Goal: Task Accomplishment & Management: Manage account settings

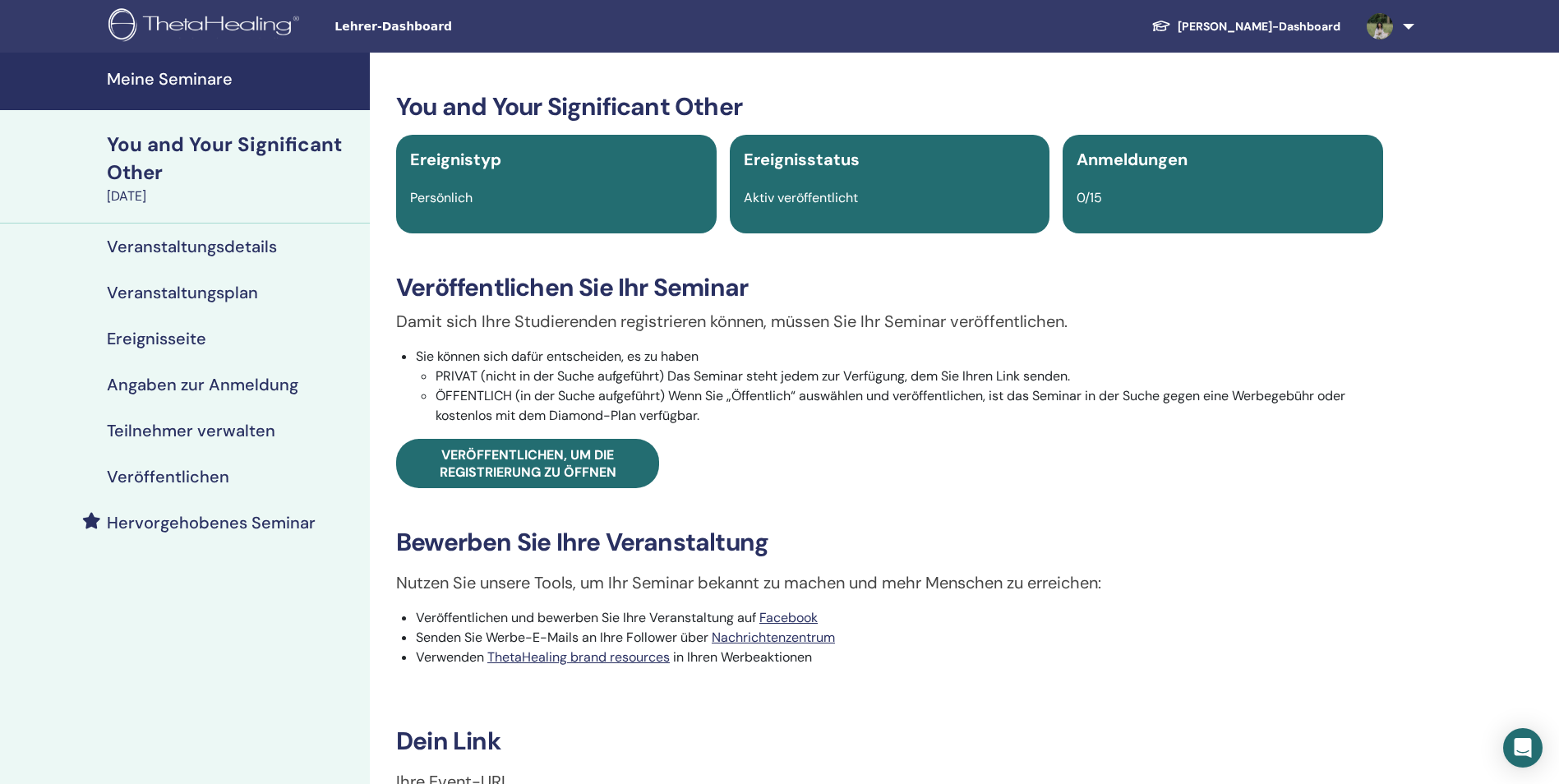
click at [218, 83] on h4 "Meine Seminare" at bounding box center [233, 78] width 253 height 20
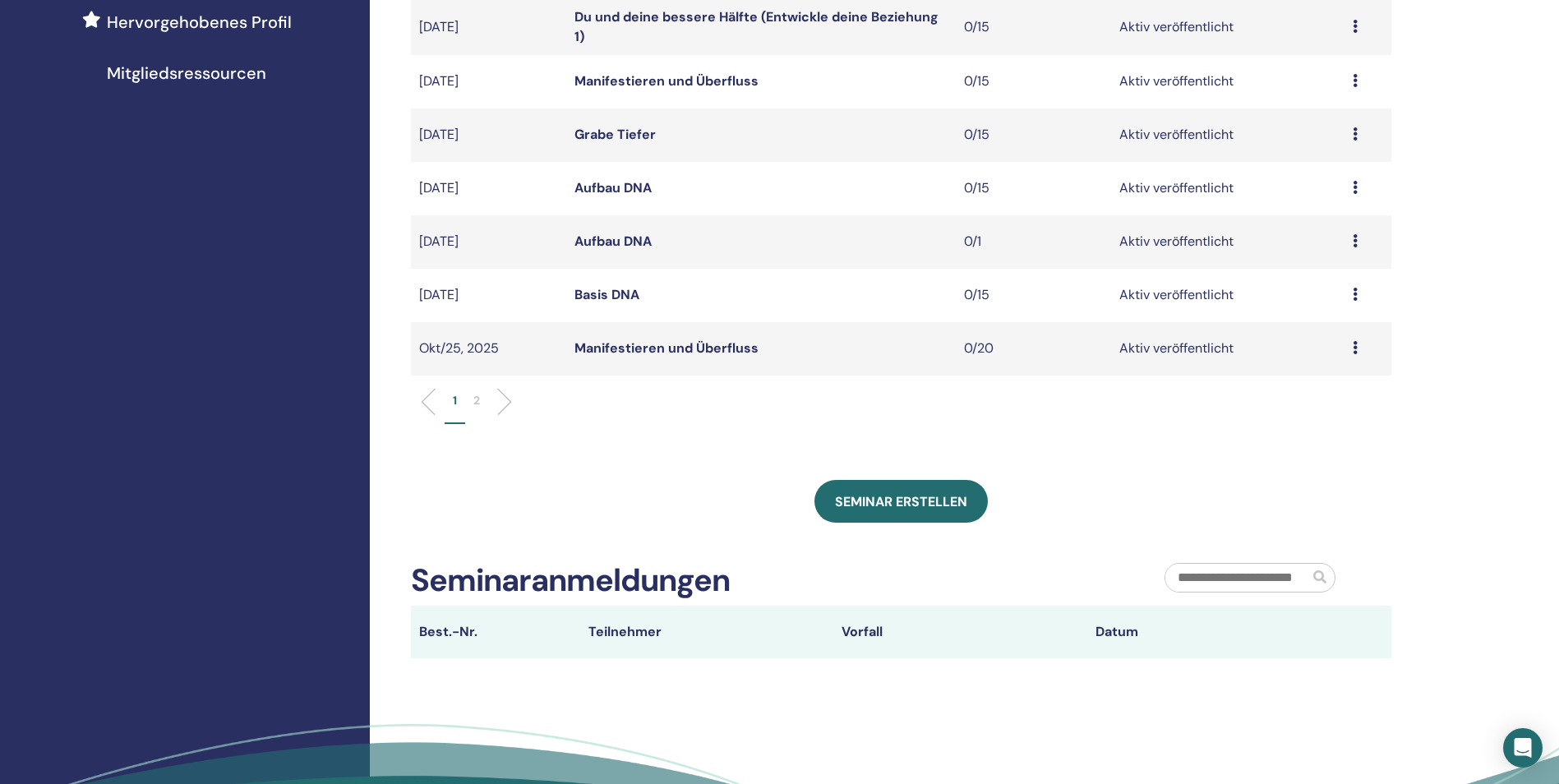
scroll to position [493, 0]
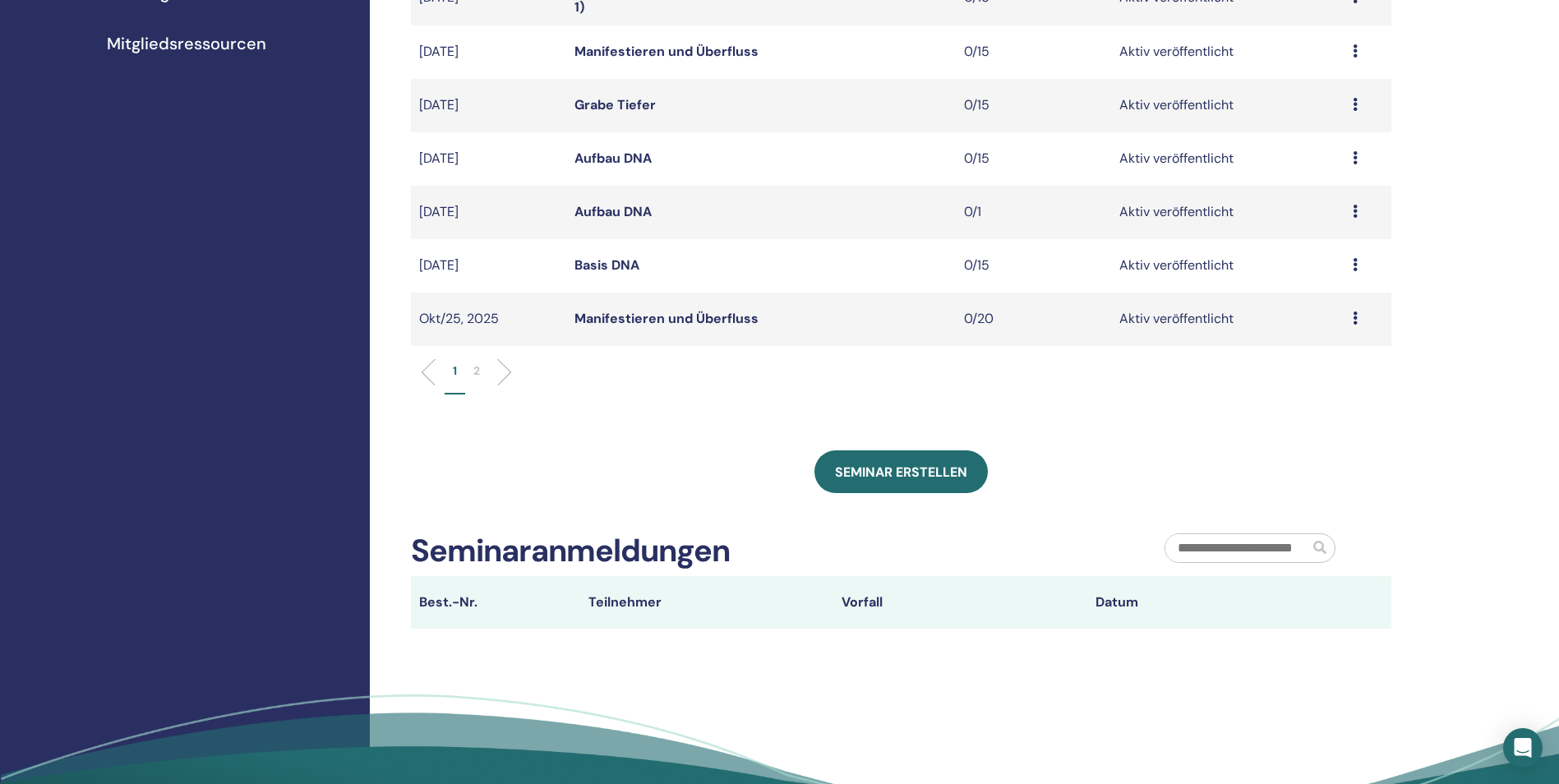
click at [637, 210] on link "Aufbau DNA" at bounding box center [613, 212] width 77 height 18
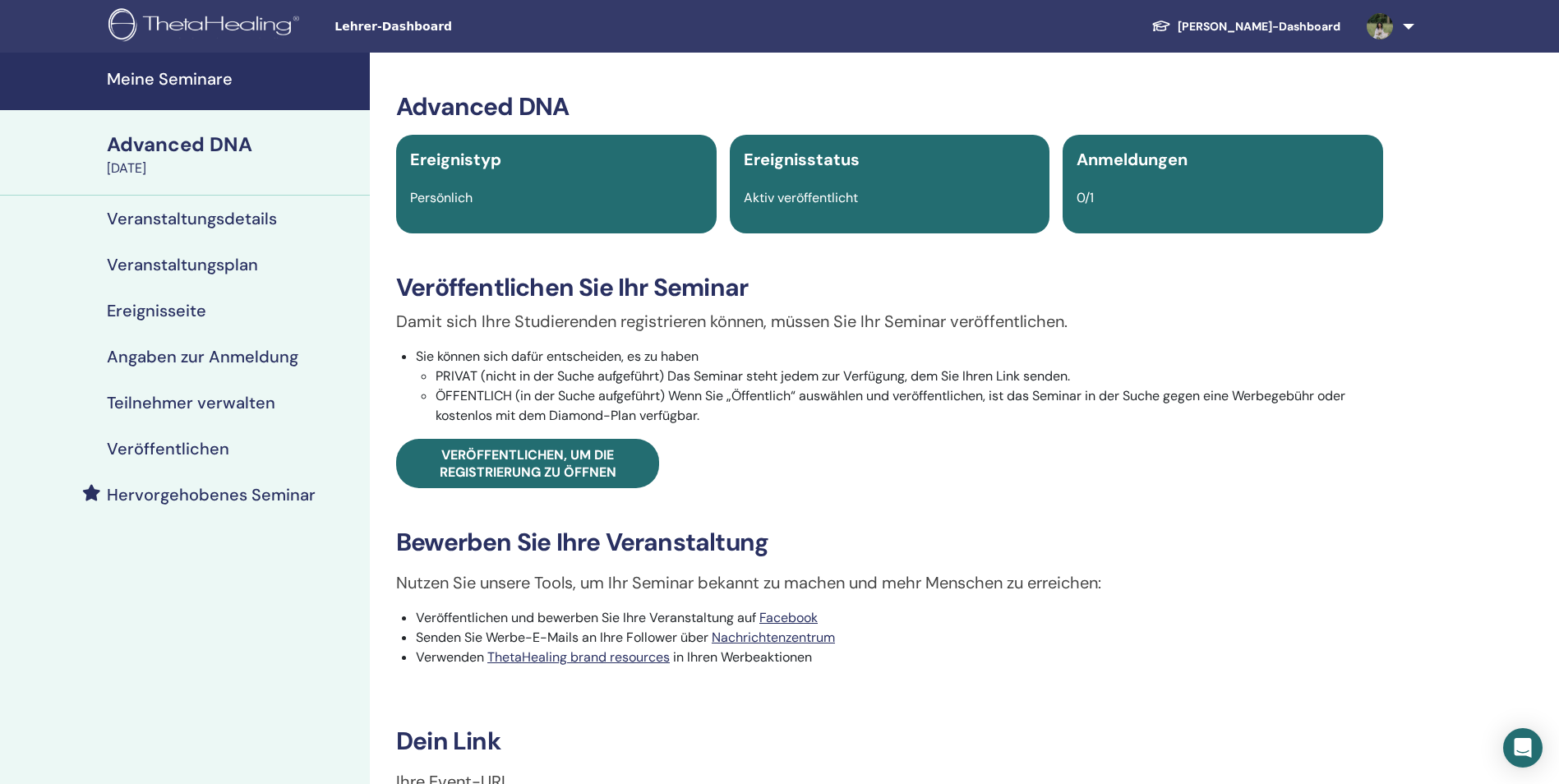
click at [208, 215] on h4 "Veranstaltungsdetails" at bounding box center [192, 218] width 170 height 20
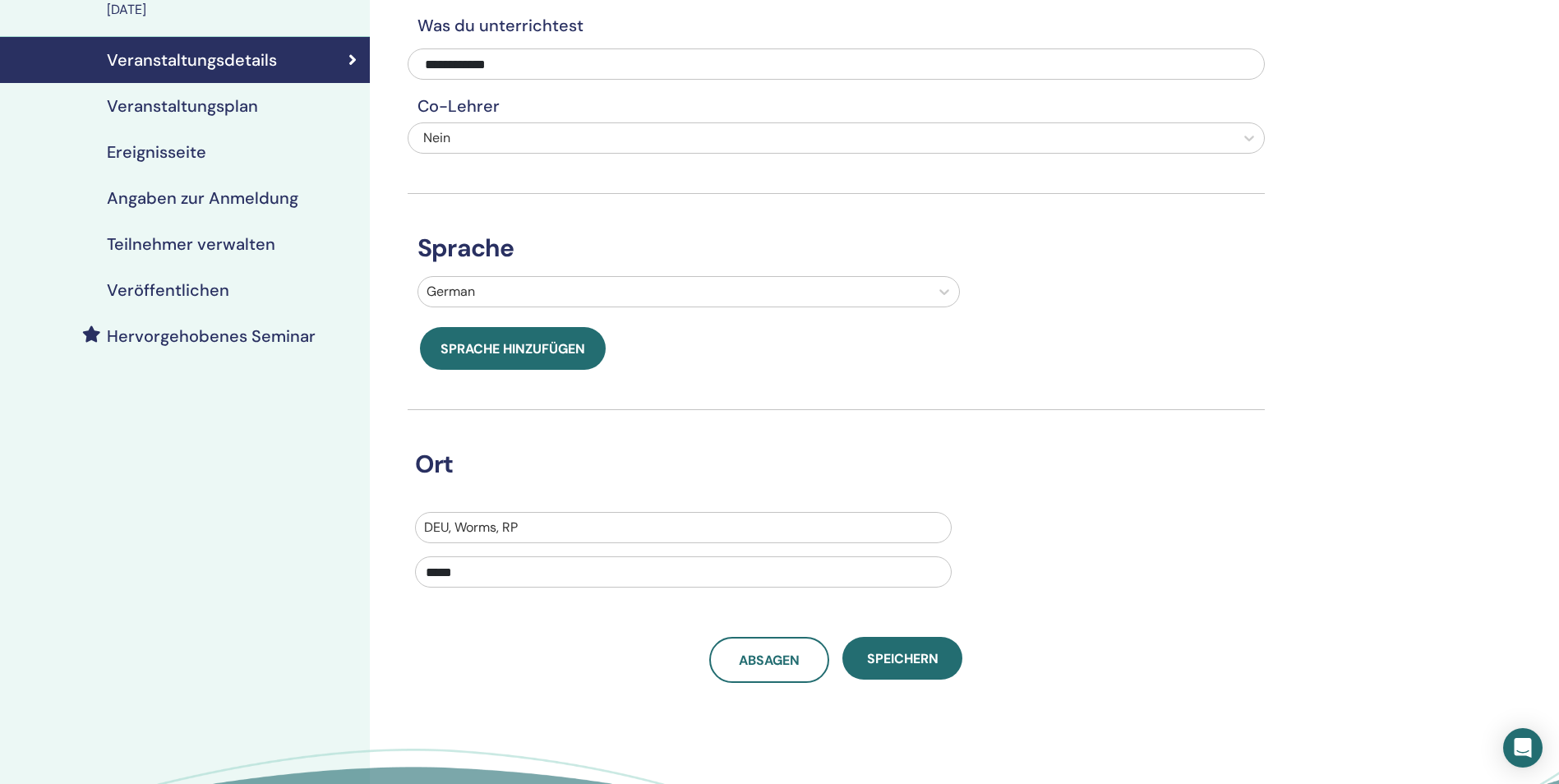
scroll to position [164, 0]
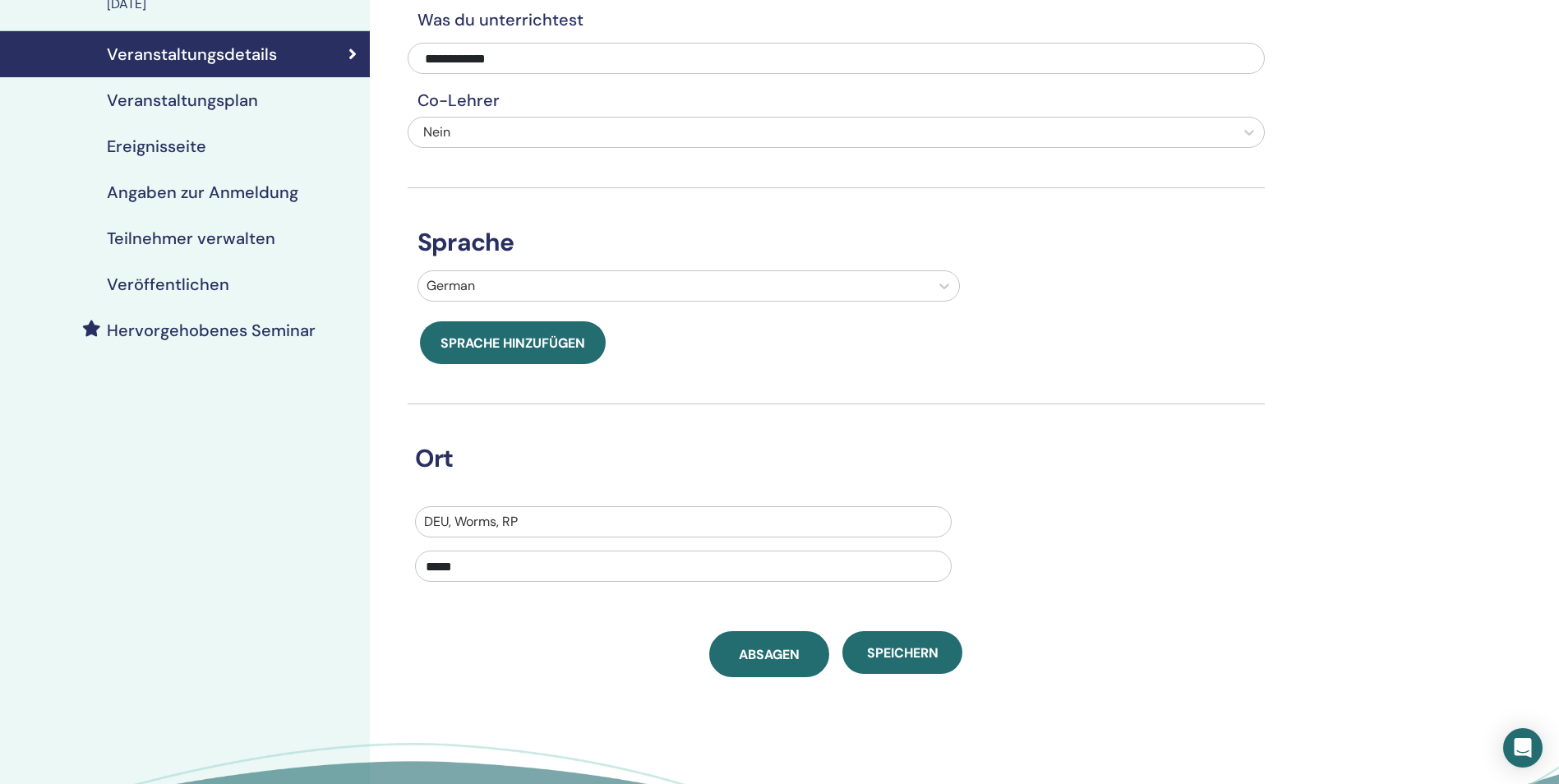
click at [760, 663] on link "Absagen" at bounding box center [768, 653] width 120 height 46
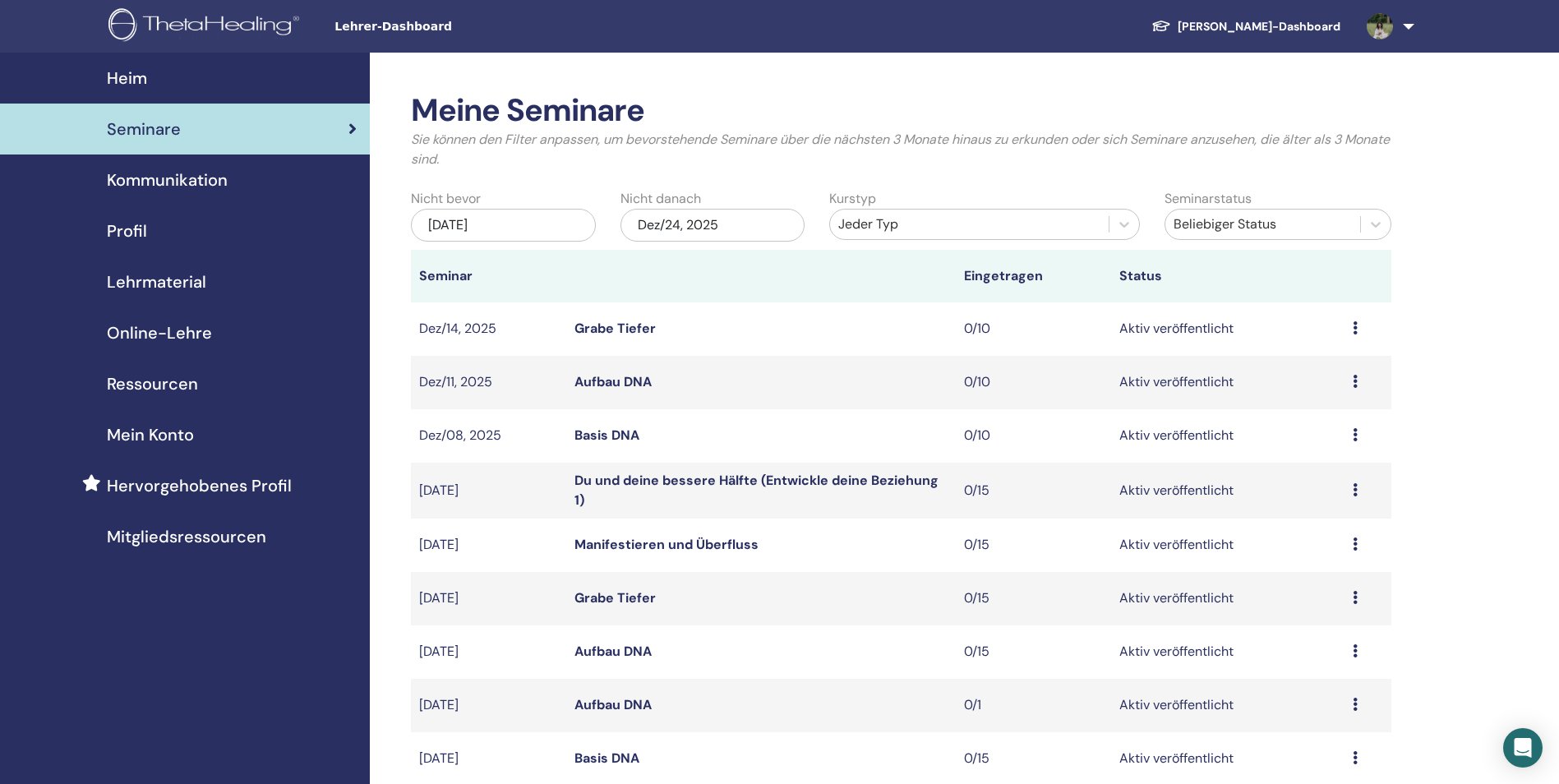
click at [1348, 703] on td "Vorschau Bearbeiten Teilnehmer Absagen" at bounding box center [1368, 705] width 47 height 53
click at [1356, 702] on icon at bounding box center [1354, 704] width 5 height 13
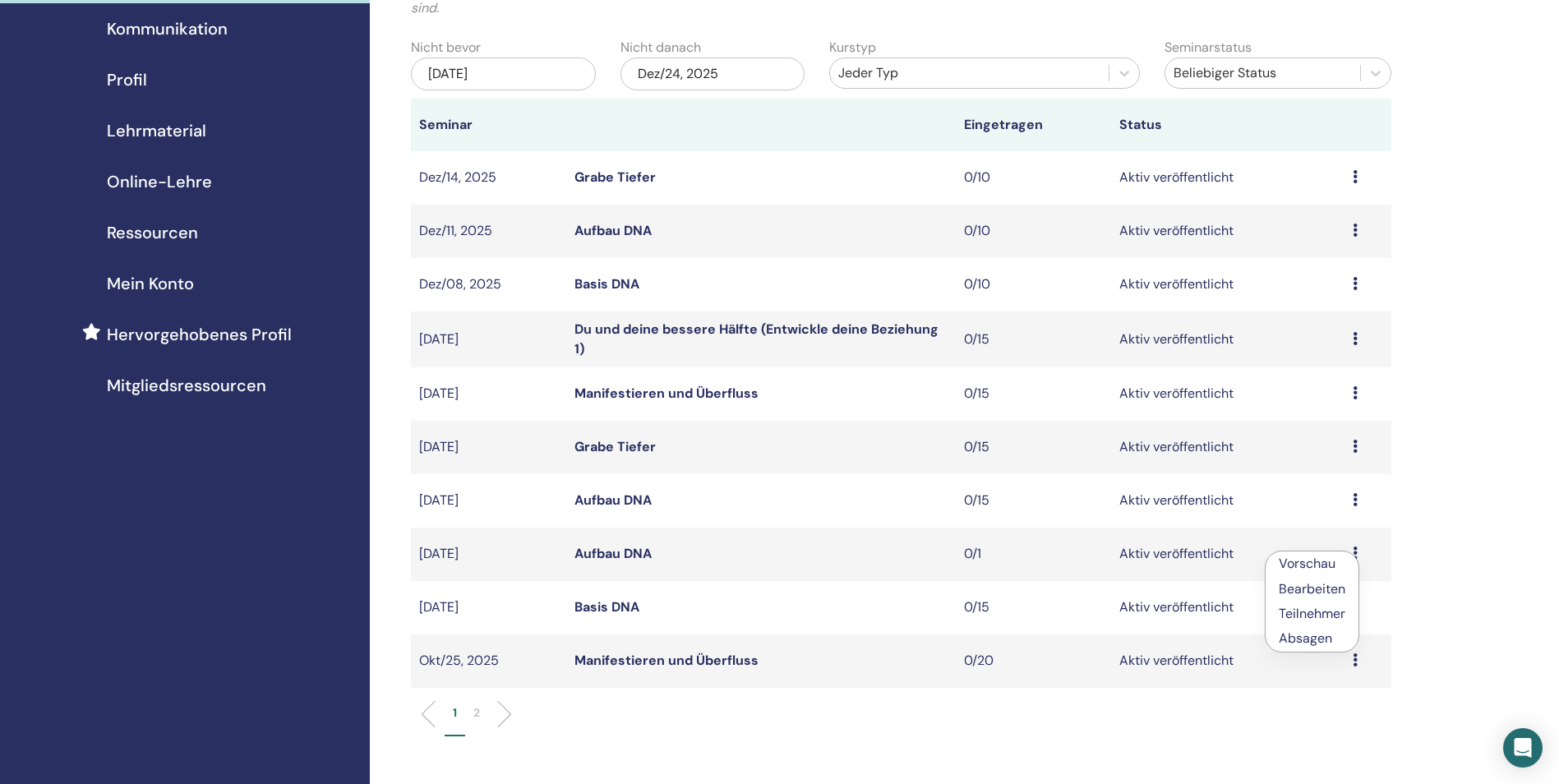
scroll to position [164, 0]
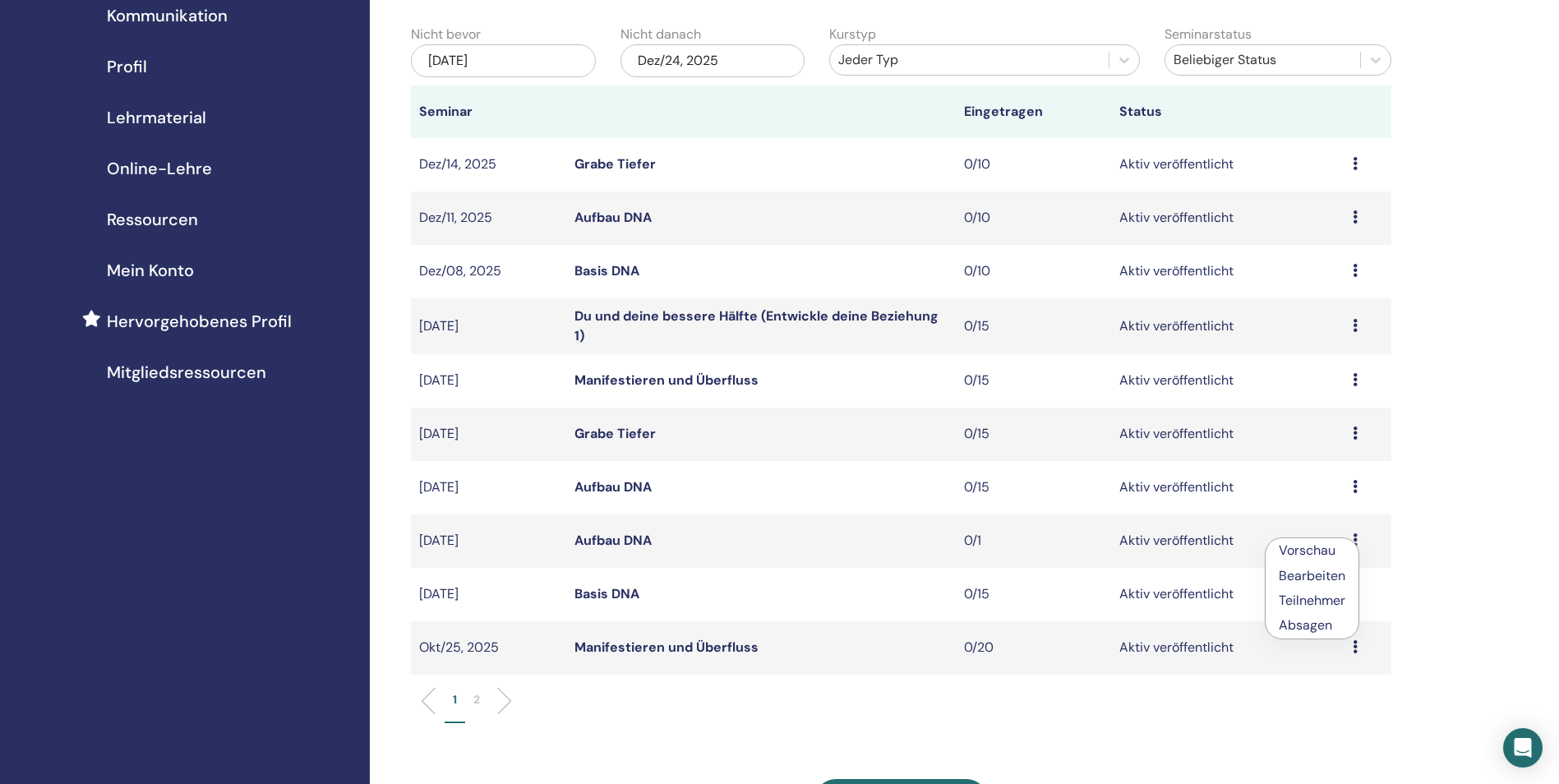
click at [1319, 619] on p "Absagen" at bounding box center [1311, 625] width 66 height 20
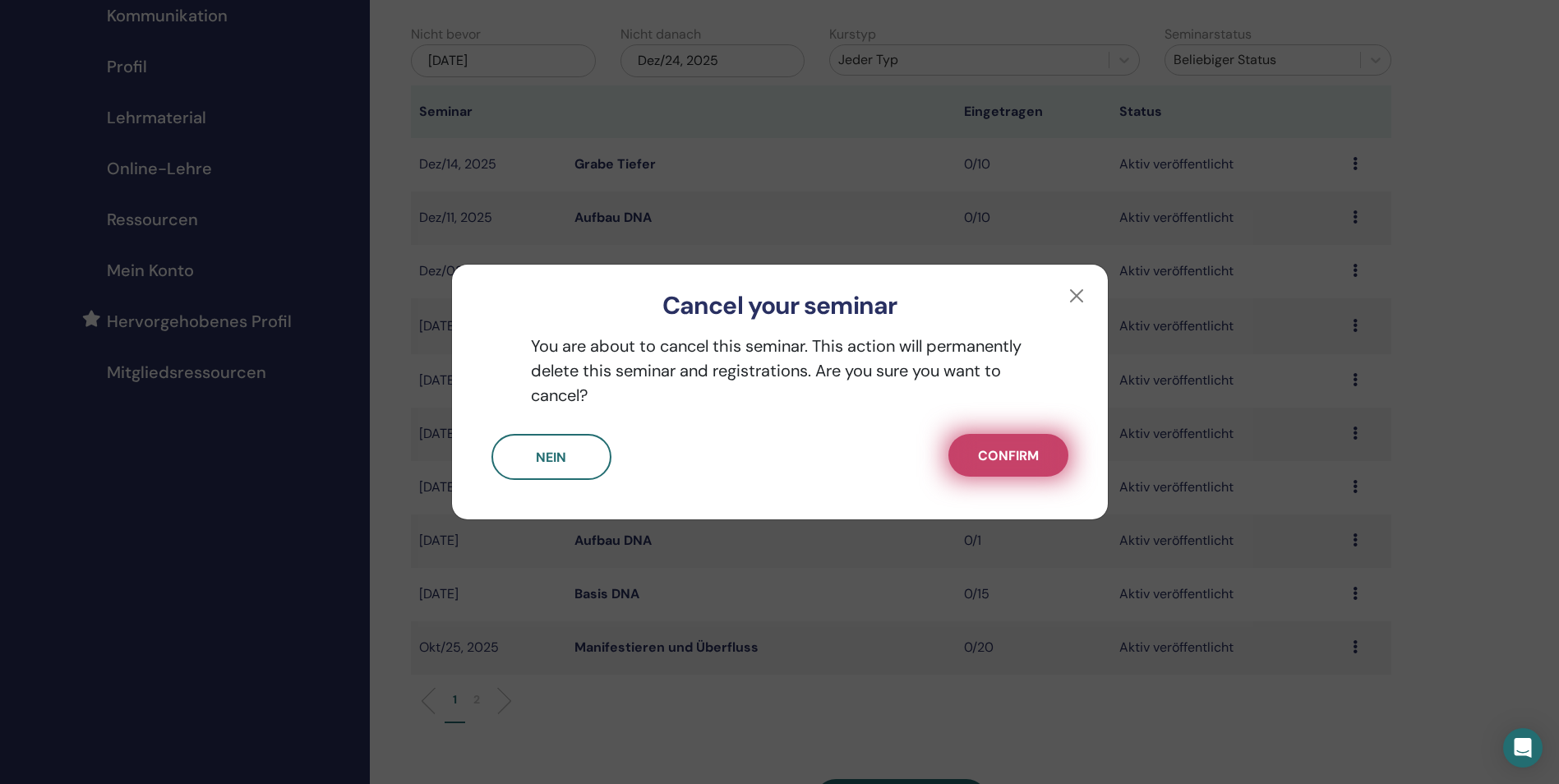
click at [1014, 461] on span "Confirm" at bounding box center [1008, 455] width 61 height 18
